Goal: Information Seeking & Learning: Find specific fact

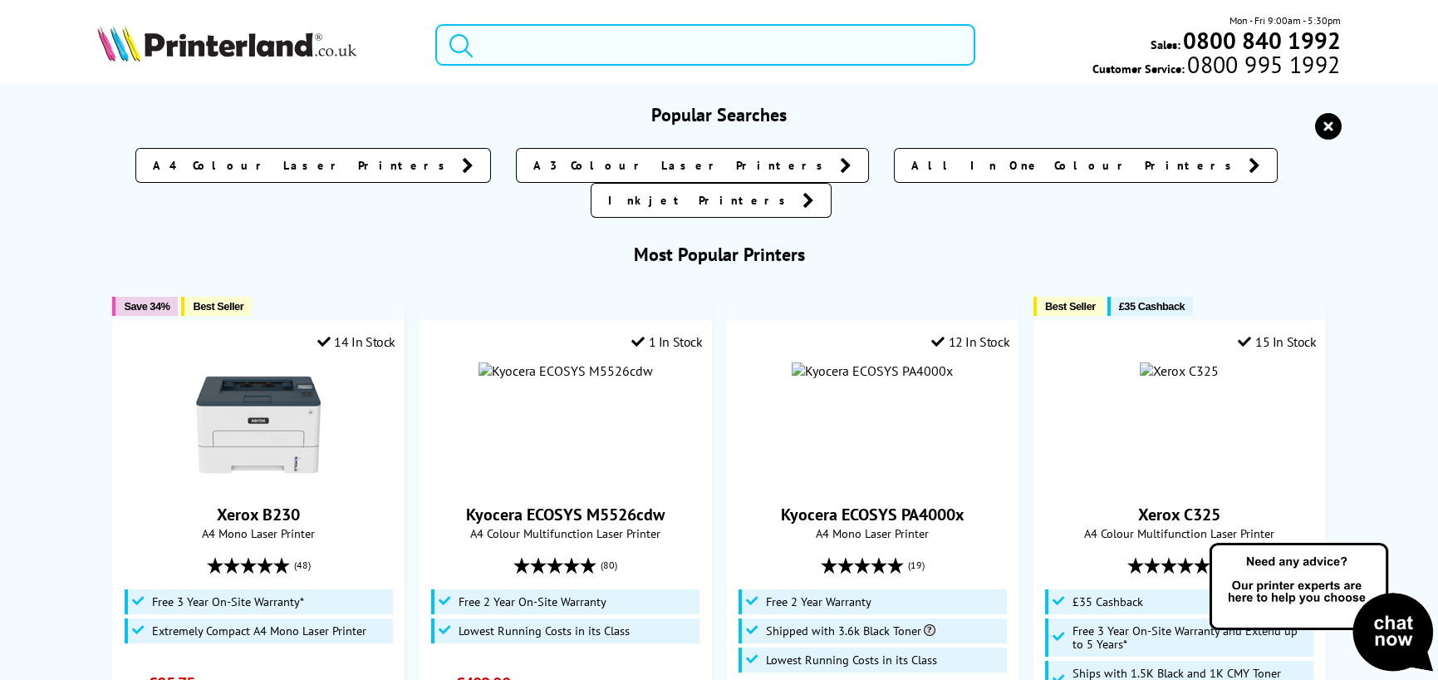
click at [560, 65] on input "search" at bounding box center [705, 45] width 540 height 42
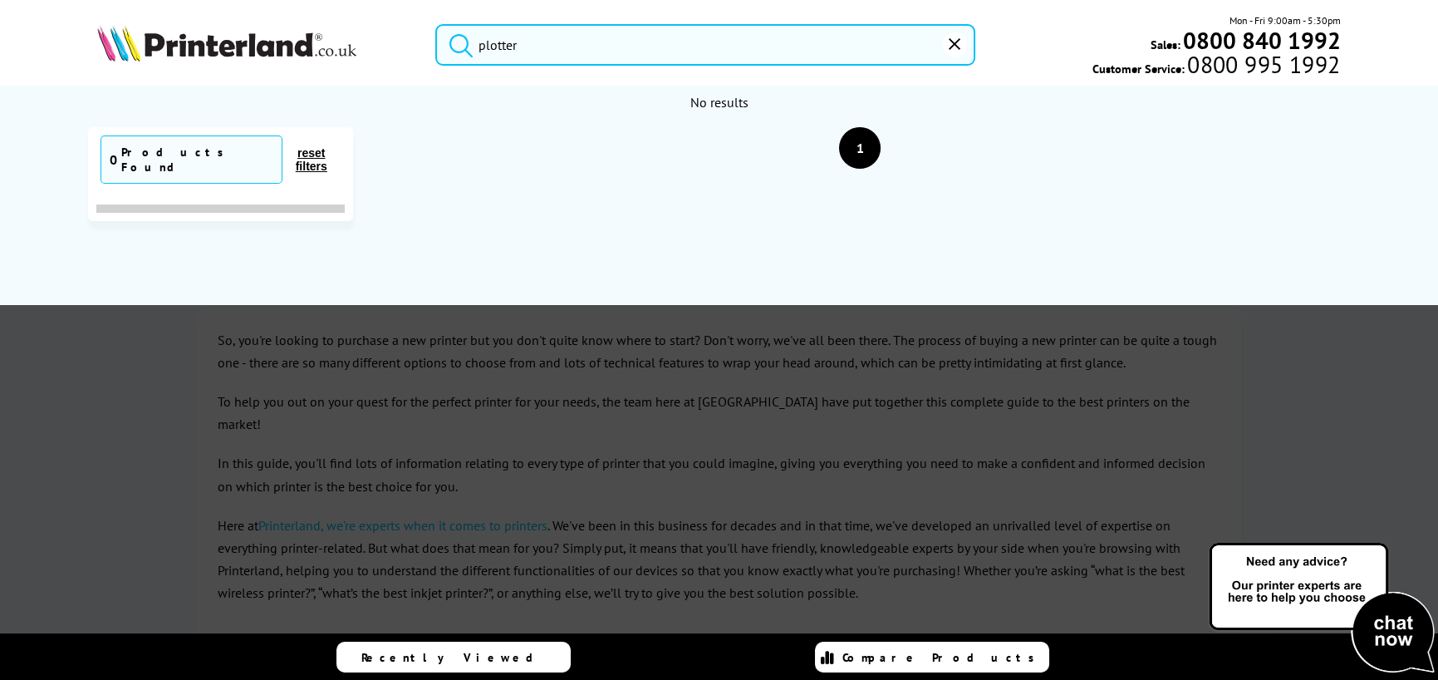
type input "plotter"
click at [436, 24] on button "submit" at bounding box center [457, 42] width 42 height 37
click at [961, 45] on button "reset" at bounding box center [954, 44] width 25 height 25
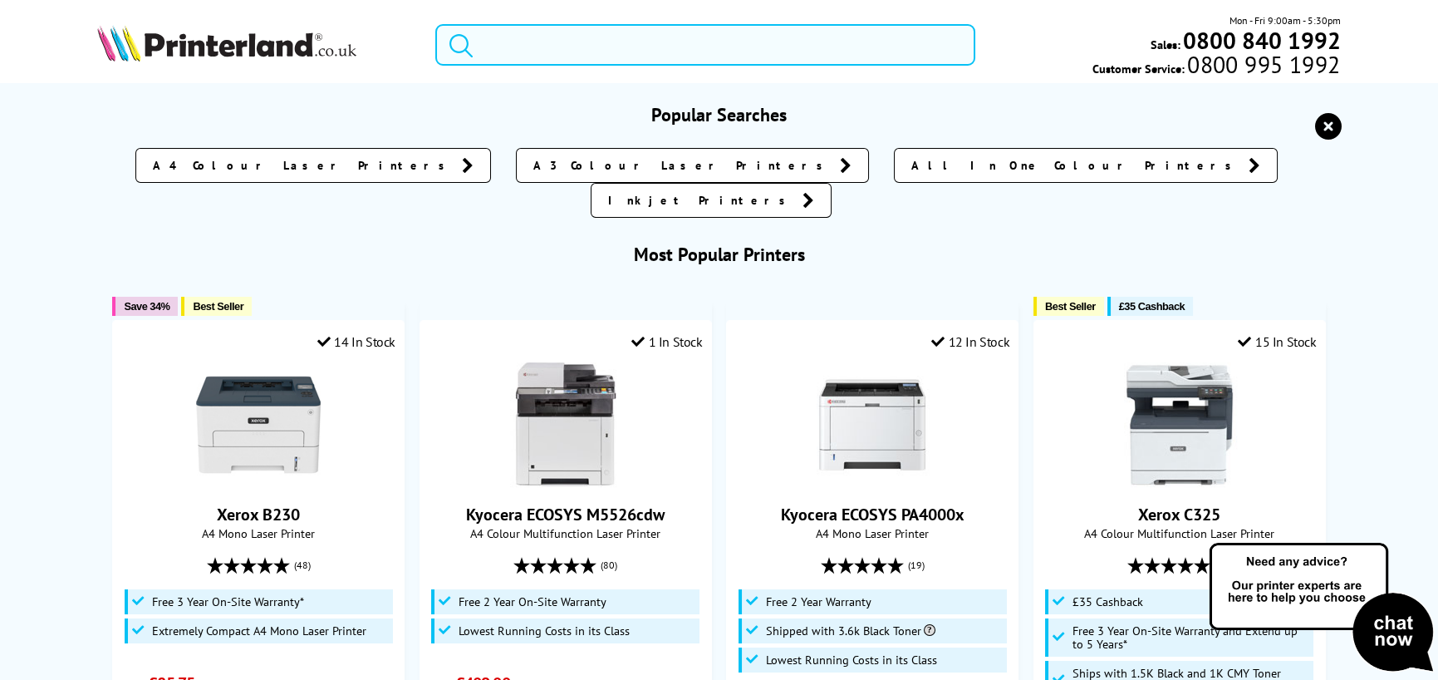
click at [514, 41] on input "search" at bounding box center [705, 45] width 540 height 42
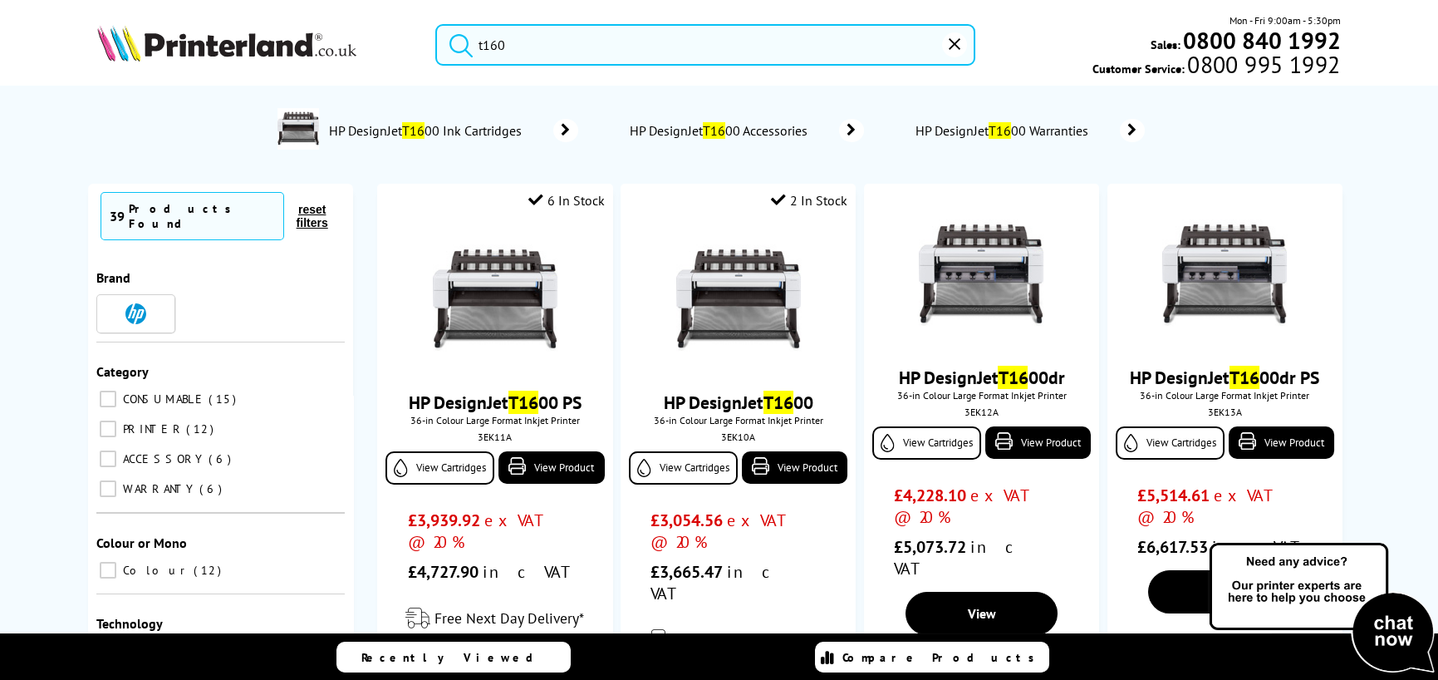
type input "t1600"
